Goal: Task Accomplishment & Management: Complete application form

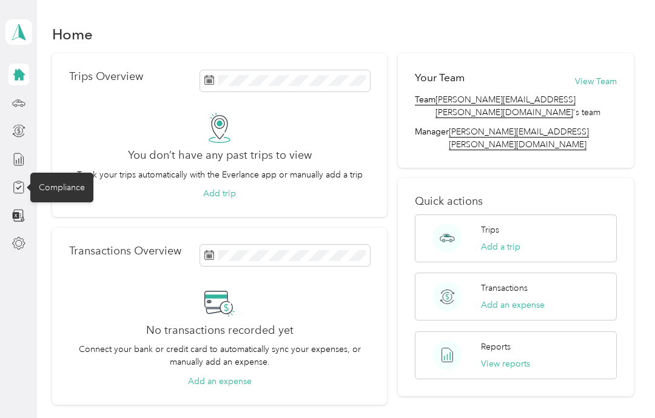
click at [19, 190] on icon at bounding box center [18, 187] width 13 height 13
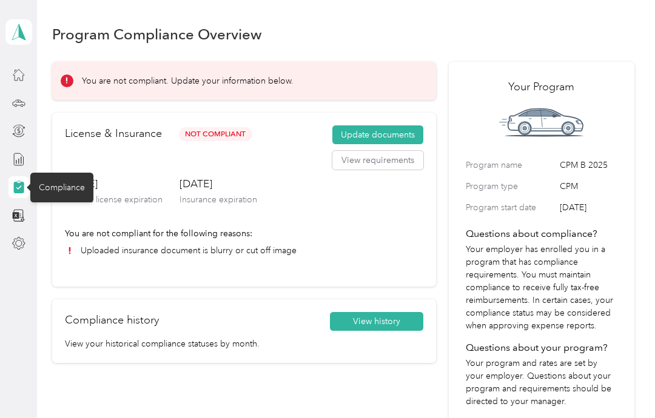
click at [405, 136] on button "Update documents" at bounding box center [377, 134] width 91 height 19
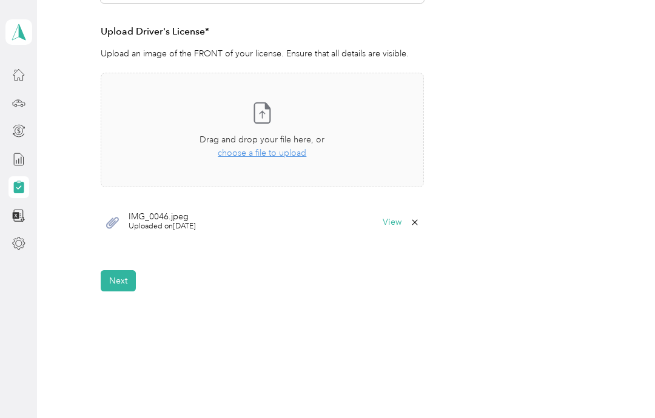
scroll to position [326, 0]
click at [121, 281] on button "Next" at bounding box center [118, 282] width 35 height 21
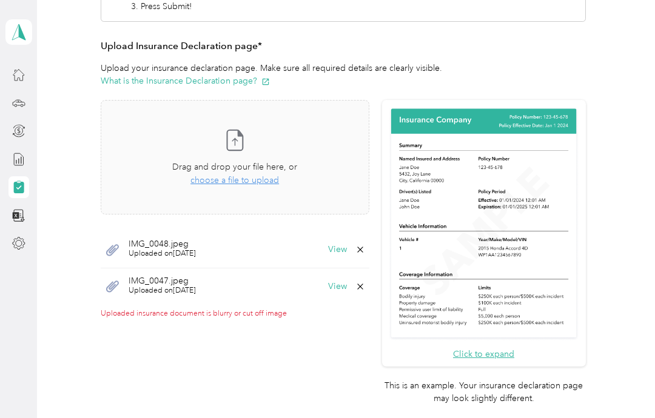
scroll to position [246, 0]
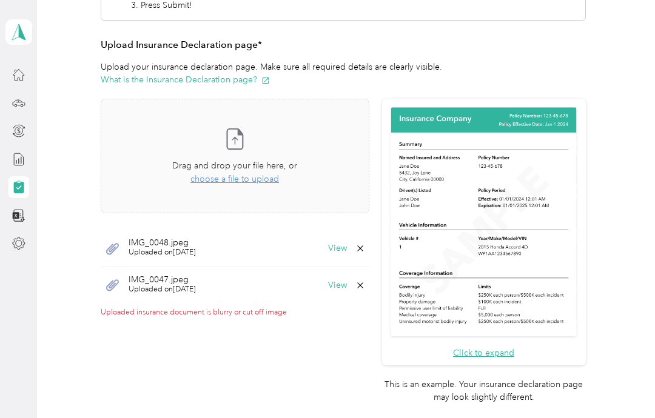
click at [347, 247] on button "View" at bounding box center [337, 248] width 19 height 8
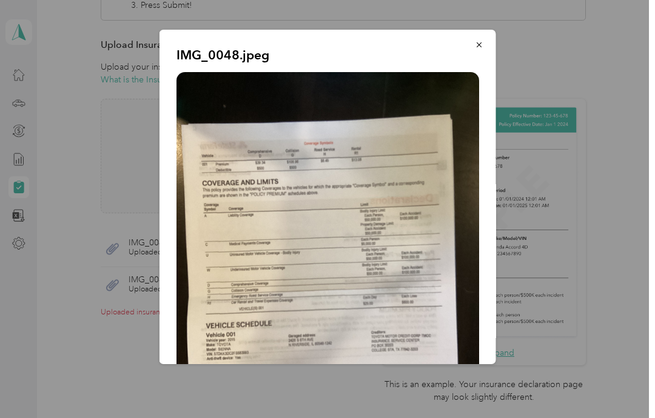
click at [471, 49] on button "button" at bounding box center [478, 44] width 25 height 21
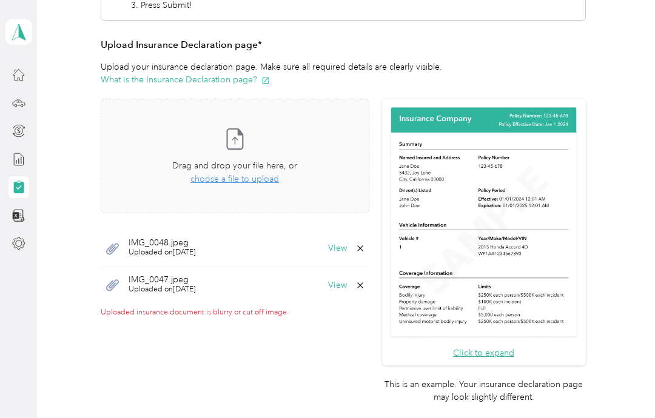
click at [347, 288] on button "View" at bounding box center [337, 285] width 19 height 8
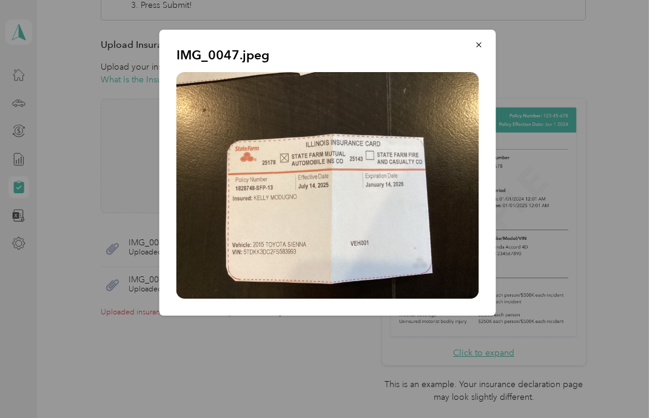
click at [479, 44] on icon "button" at bounding box center [478, 44] width 5 height 5
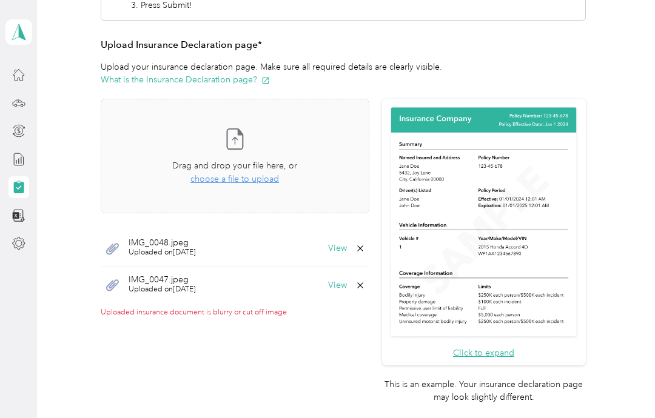
click at [347, 281] on button "View" at bounding box center [337, 285] width 19 height 8
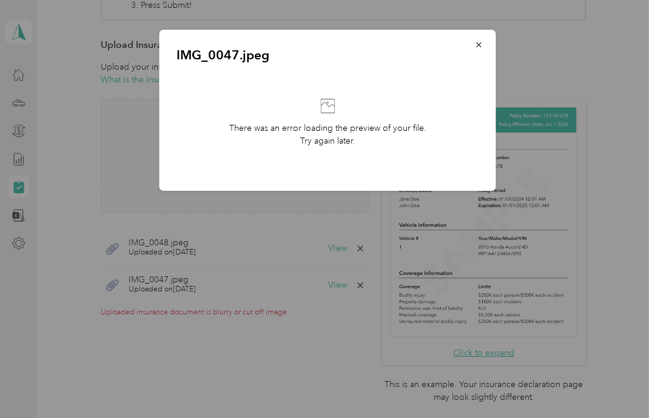
click at [474, 48] on button "button" at bounding box center [478, 44] width 25 height 21
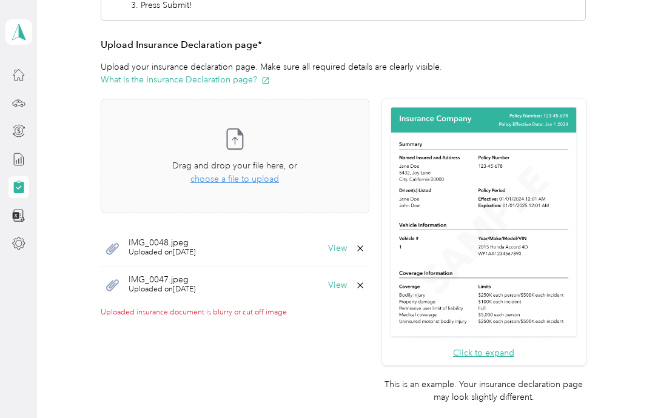
click at [347, 281] on button "View" at bounding box center [337, 285] width 19 height 8
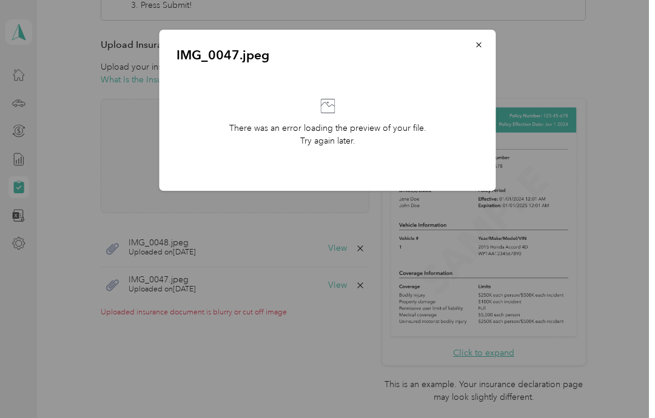
click at [482, 44] on icon "button" at bounding box center [479, 45] width 8 height 8
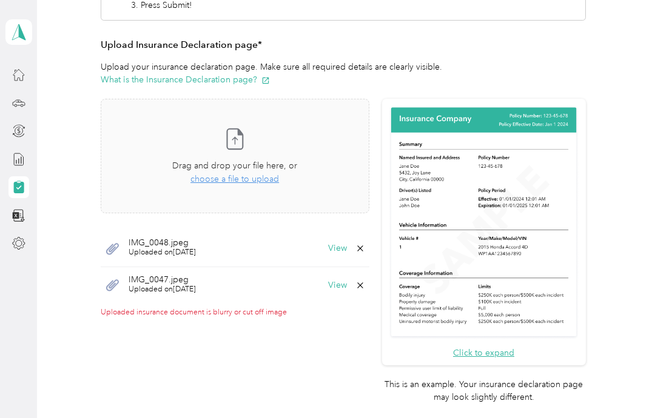
click at [347, 251] on button "View" at bounding box center [337, 248] width 19 height 8
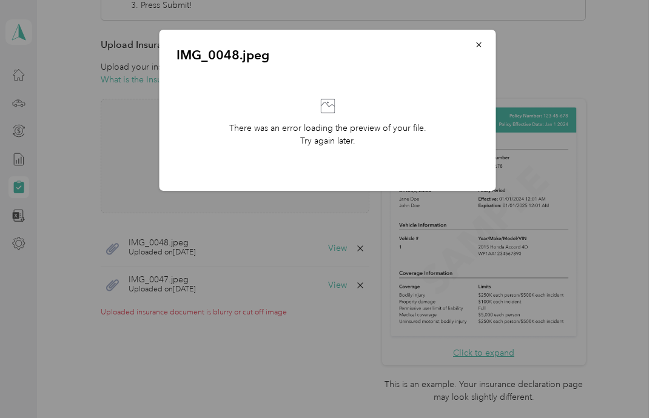
click at [477, 48] on icon "button" at bounding box center [479, 45] width 8 height 8
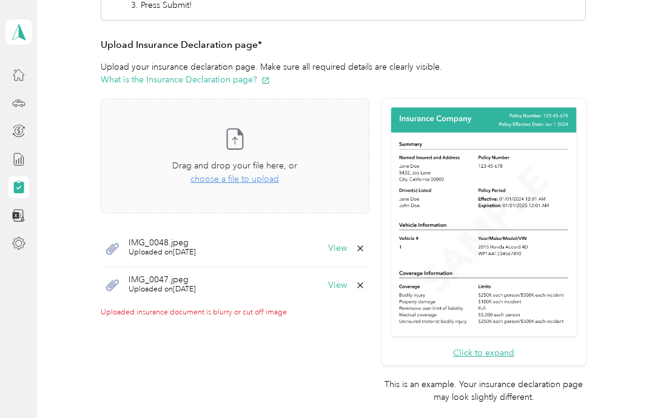
click at [363, 246] on icon at bounding box center [359, 248] width 5 height 5
click at [358, 256] on button "Yes" at bounding box center [356, 255] width 24 height 19
click at [347, 244] on button "View" at bounding box center [337, 248] width 19 height 8
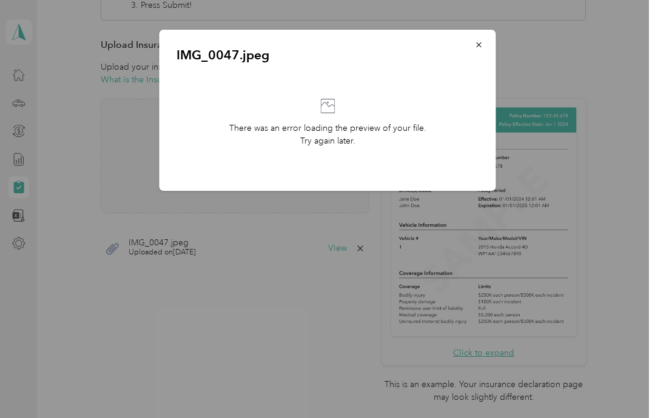
click at [476, 42] on icon "button" at bounding box center [479, 45] width 8 height 8
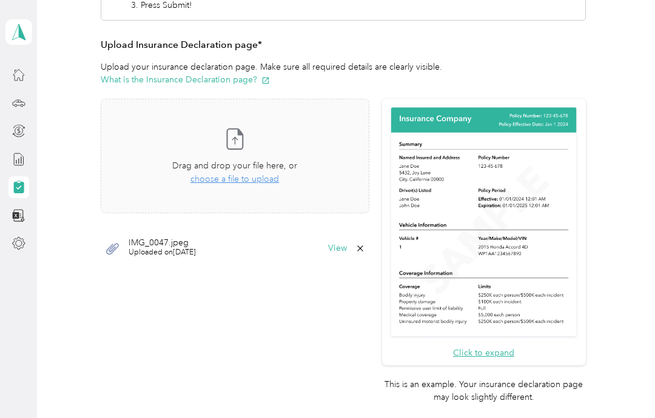
click at [365, 247] on icon at bounding box center [360, 249] width 10 height 10
click at [359, 255] on button "Yes" at bounding box center [356, 255] width 24 height 19
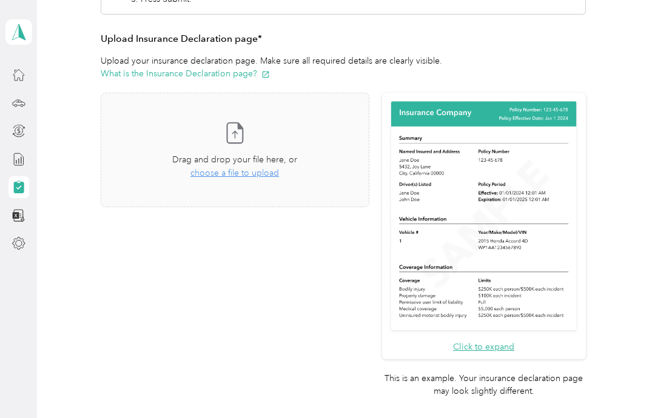
scroll to position [276, 0]
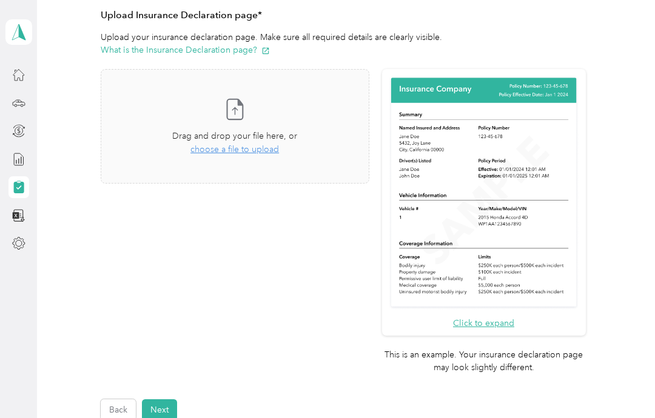
click at [263, 50] on icon "button" at bounding box center [265, 51] width 8 height 8
click at [263, 149] on span "choose a file to upload" at bounding box center [234, 149] width 89 height 10
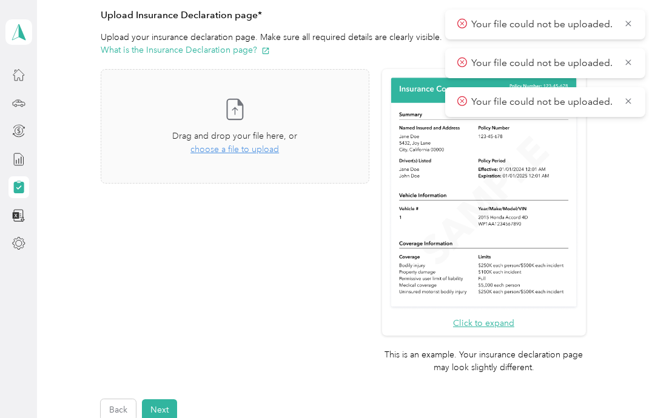
click at [624, 96] on icon at bounding box center [628, 101] width 10 height 11
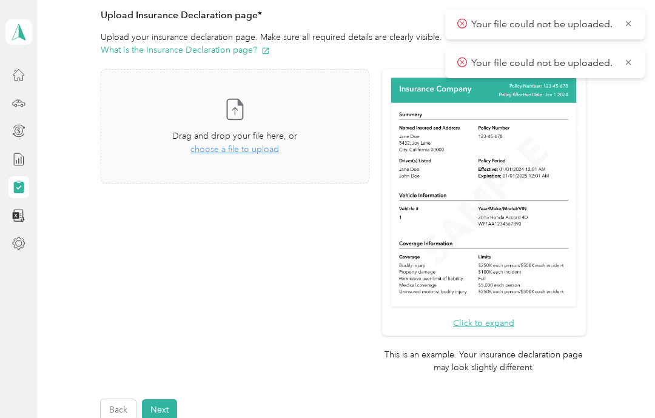
click at [632, 58] on icon at bounding box center [628, 62] width 10 height 11
click at [630, 21] on icon at bounding box center [627, 23] width 5 height 5
click at [250, 156] on div "Take a photo or choose a photo from your library Drag and drop your file here, …" at bounding box center [235, 126] width 248 height 94
click at [626, 27] on icon at bounding box center [628, 23] width 10 height 11
click at [279, 153] on span "choose a file to upload" at bounding box center [234, 149] width 89 height 10
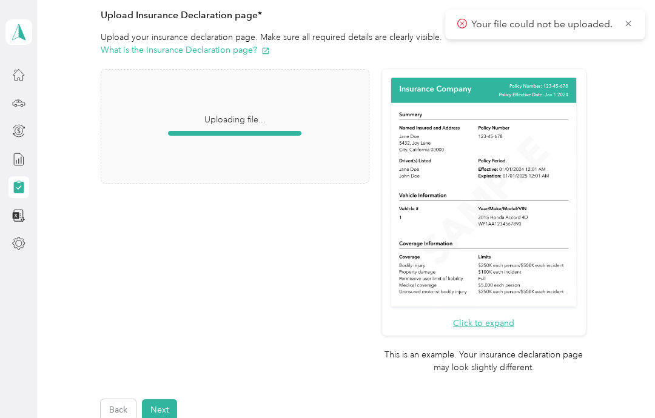
click at [629, 19] on icon at bounding box center [628, 23] width 10 height 11
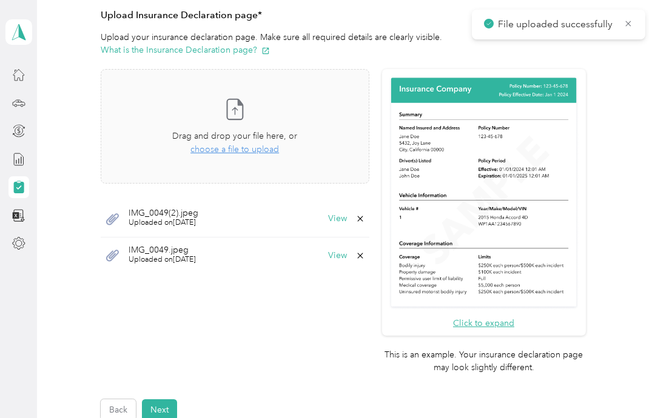
click at [347, 222] on button "View" at bounding box center [337, 219] width 19 height 8
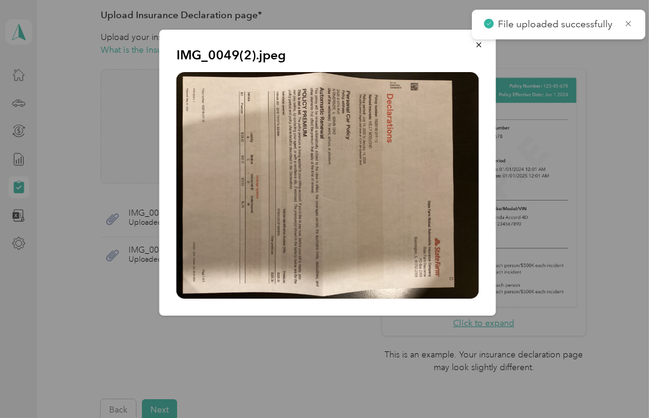
click at [480, 45] on icon "button" at bounding box center [479, 45] width 8 height 8
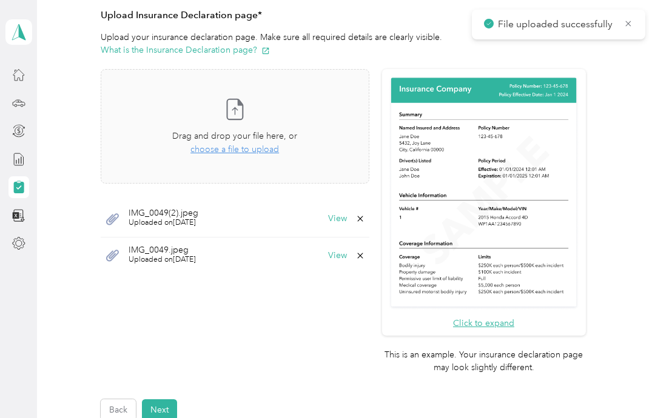
click at [347, 255] on button "View" at bounding box center [337, 256] width 19 height 8
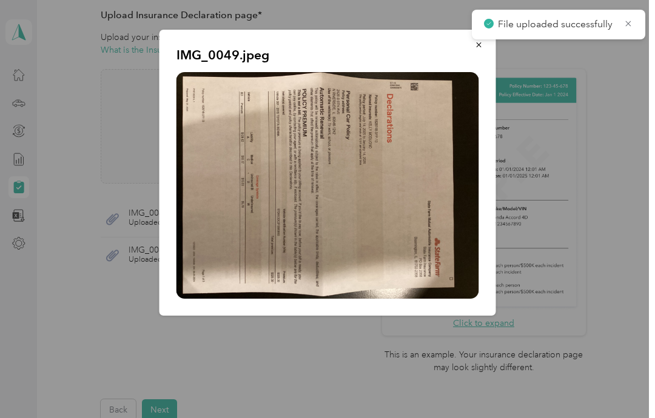
click at [481, 47] on icon "button" at bounding box center [478, 44] width 5 height 5
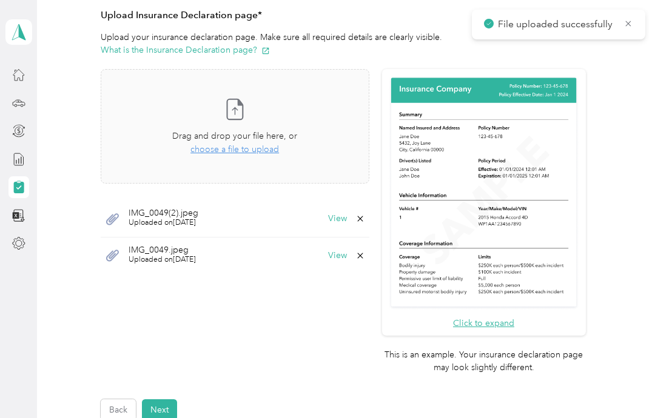
click at [347, 216] on button "View" at bounding box center [337, 219] width 19 height 8
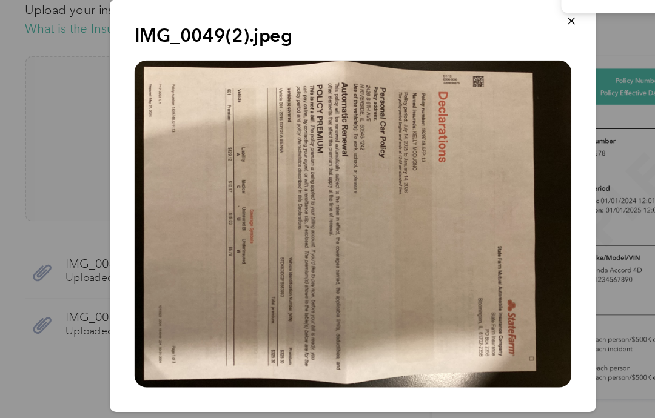
click at [475, 41] on icon "button" at bounding box center [479, 45] width 8 height 8
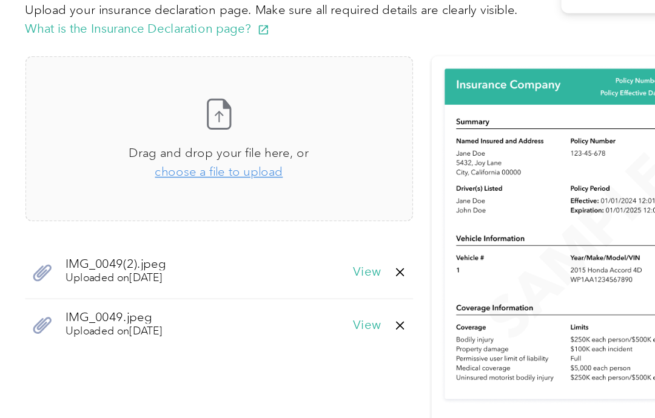
click at [355, 251] on icon at bounding box center [360, 256] width 10 height 10
click at [344, 253] on button "Yes" at bounding box center [356, 262] width 24 height 19
click at [190, 144] on span "choose a file to upload" at bounding box center [234, 149] width 89 height 10
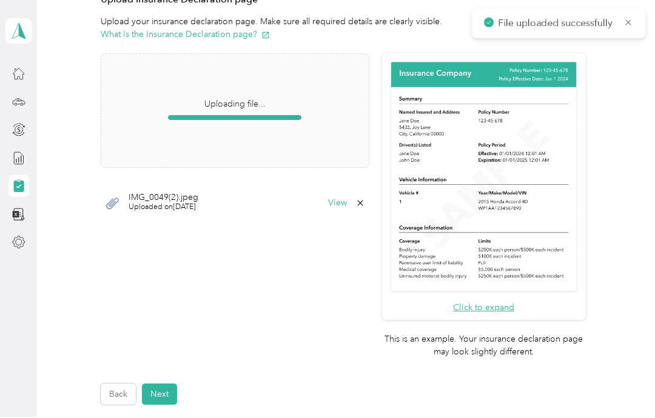
scroll to position [1, 0]
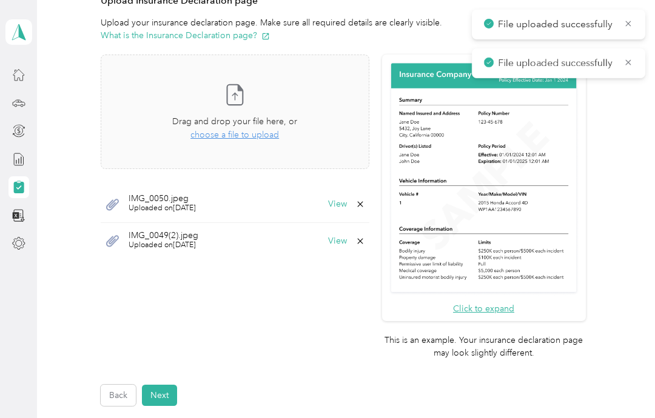
click at [347, 237] on button "View" at bounding box center [337, 241] width 19 height 8
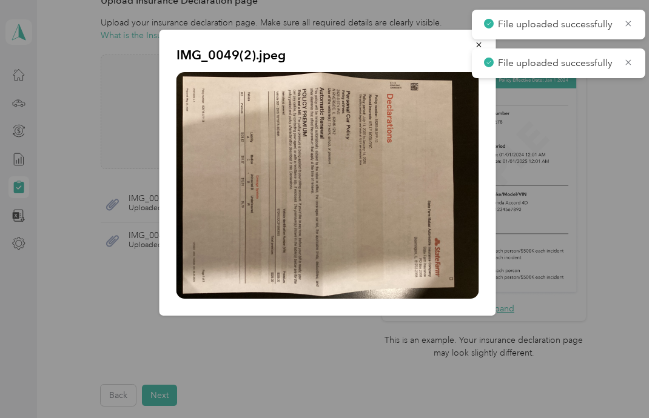
click at [632, 61] on icon at bounding box center [628, 62] width 10 height 11
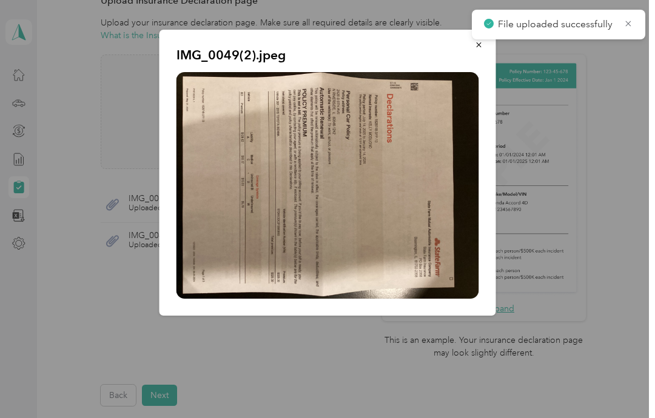
click at [625, 24] on icon at bounding box center [628, 23] width 10 height 11
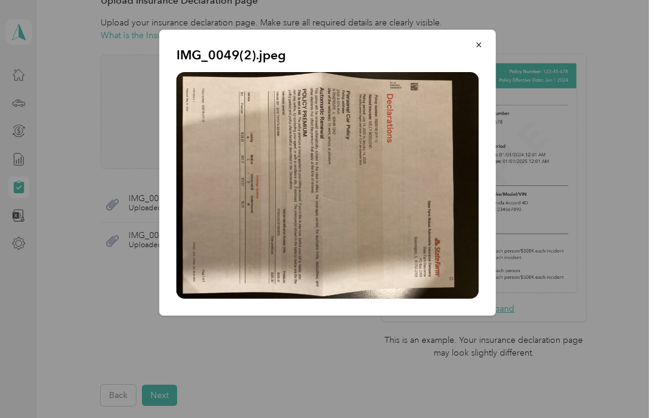
click at [475, 45] on icon "button" at bounding box center [479, 45] width 8 height 8
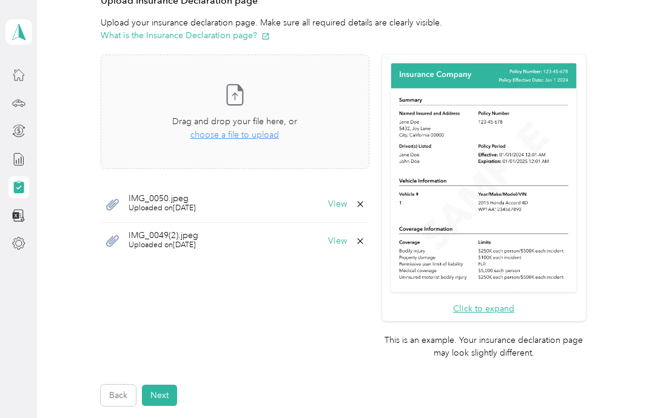
click at [347, 201] on button "View" at bounding box center [337, 204] width 19 height 8
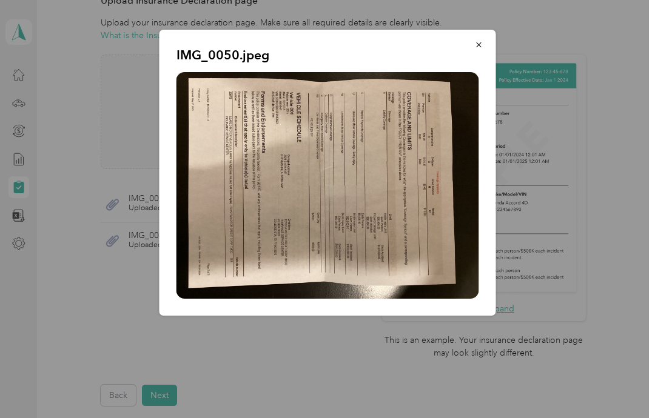
click at [478, 46] on icon "button" at bounding box center [479, 45] width 8 height 8
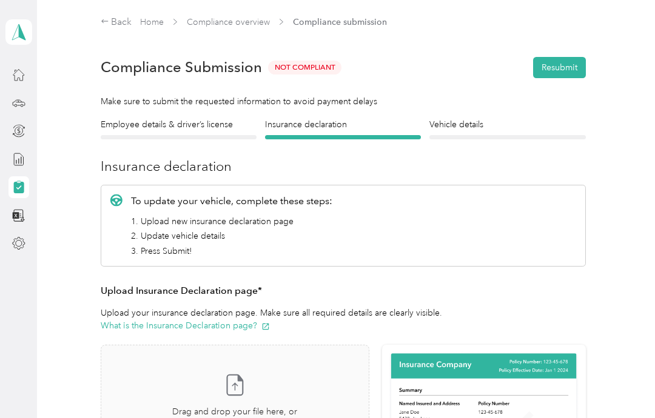
scroll to position [0, 0]
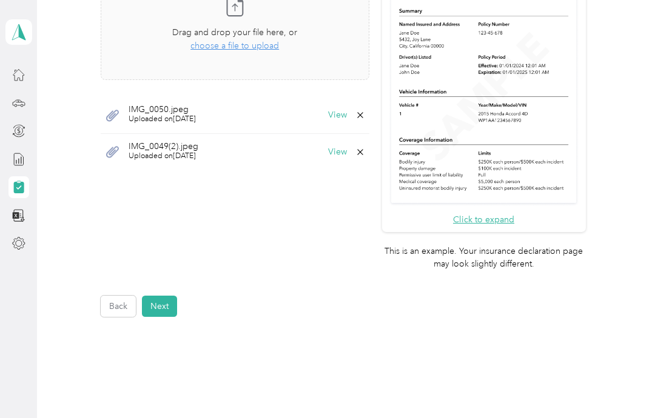
click at [163, 296] on button "Next" at bounding box center [159, 306] width 35 height 21
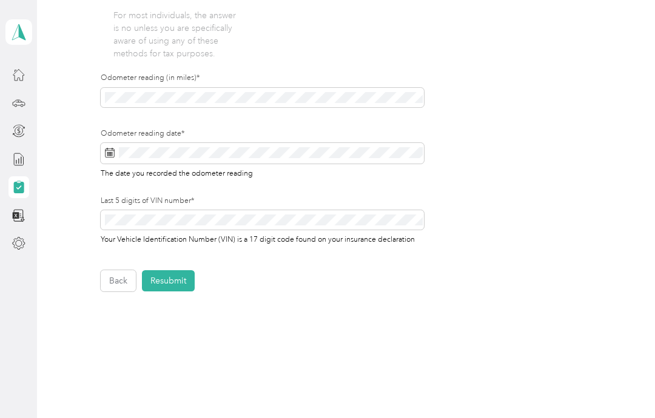
scroll to position [396, 0]
click at [176, 279] on button "Resubmit" at bounding box center [168, 281] width 53 height 21
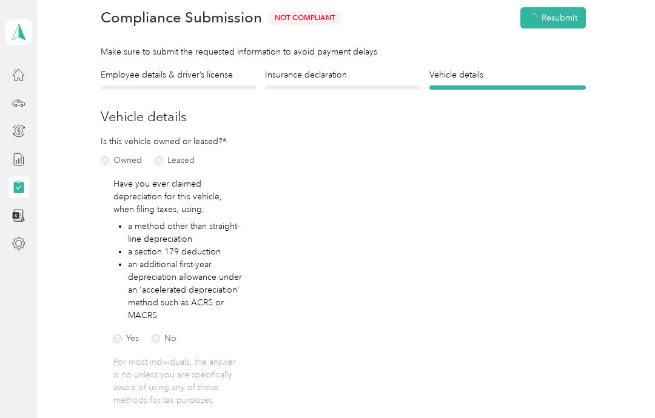
scroll to position [15, 0]
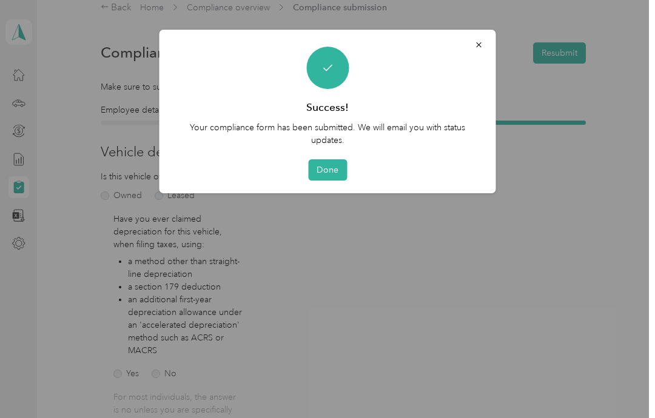
click at [334, 173] on button "Done" at bounding box center [327, 169] width 39 height 21
